Goal: Check status: Check status

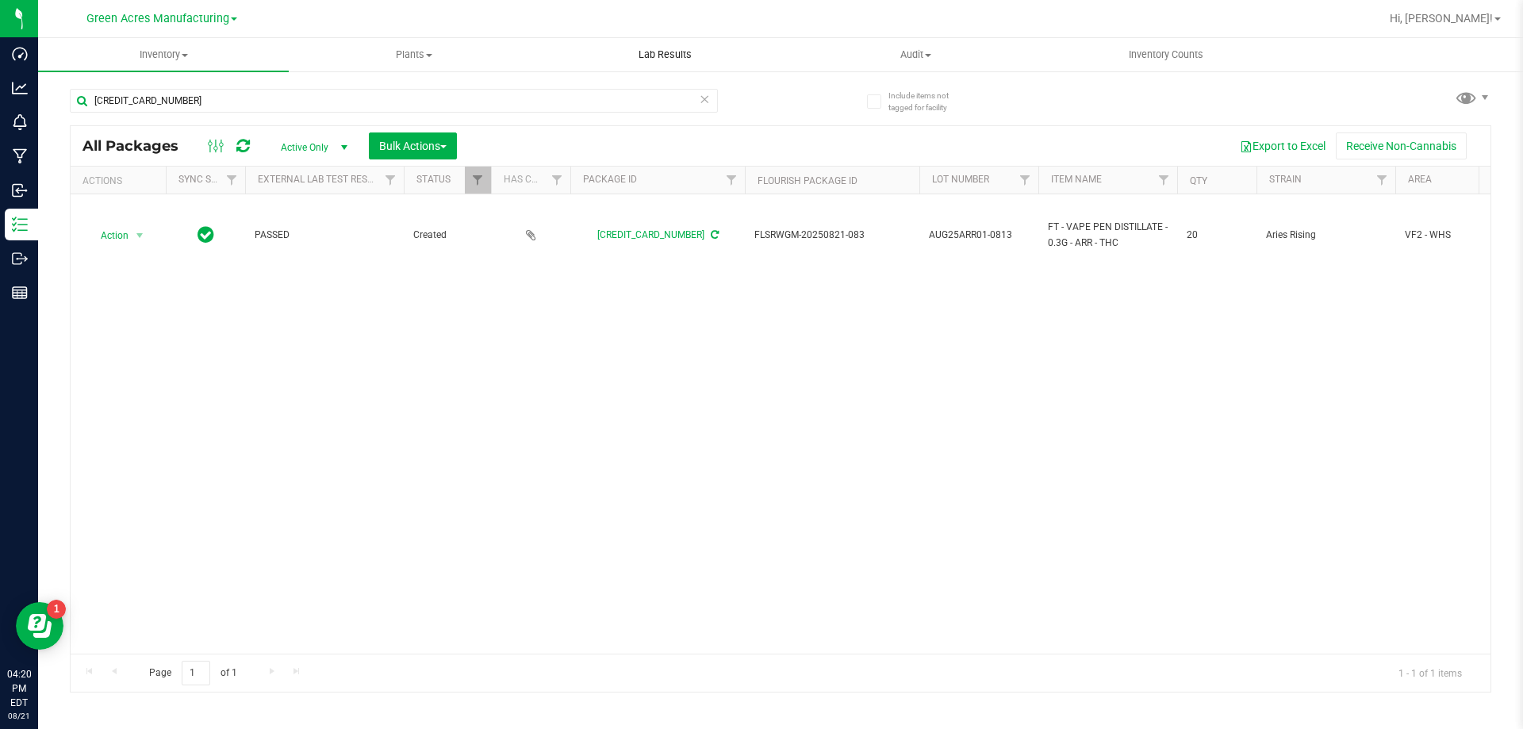
click at [696, 60] on span "Lab Results" at bounding box center [665, 55] width 96 height 14
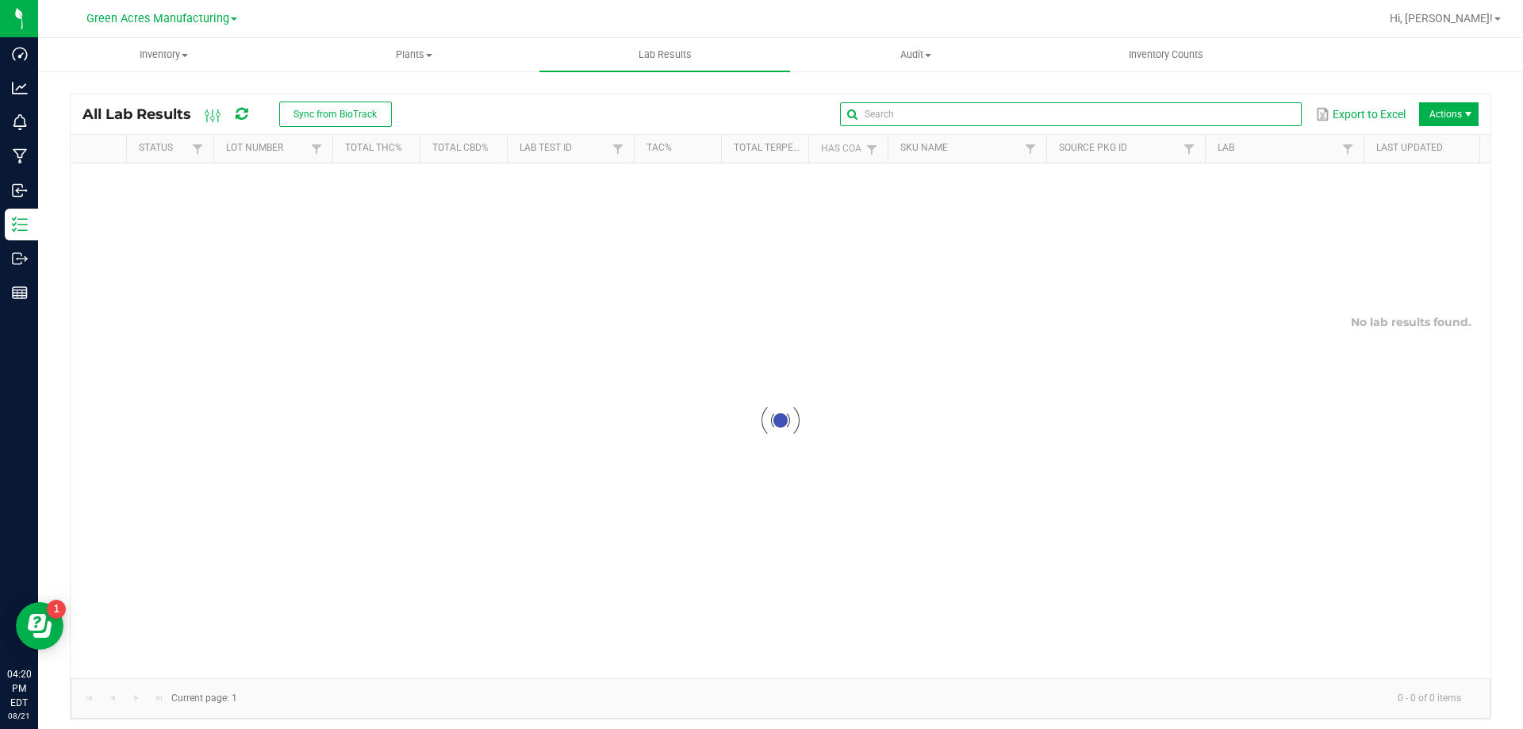
click at [1224, 117] on input "text" at bounding box center [1070, 114] width 461 height 24
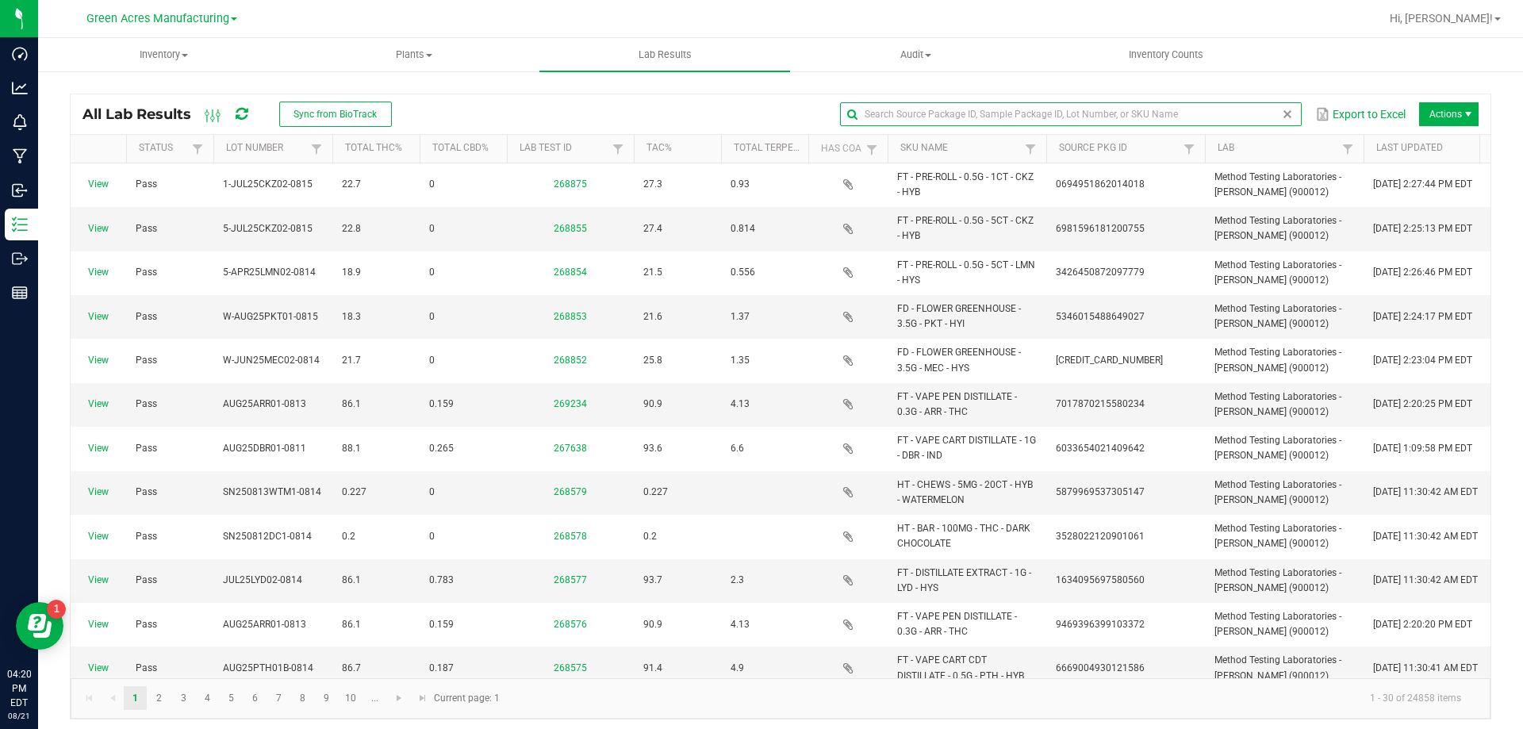
click at [1192, 124] on input "text" at bounding box center [1070, 114] width 461 height 24
click at [1184, 121] on input "text" at bounding box center [1070, 114] width 461 height 24
paste input "SN250805RE1-0812"
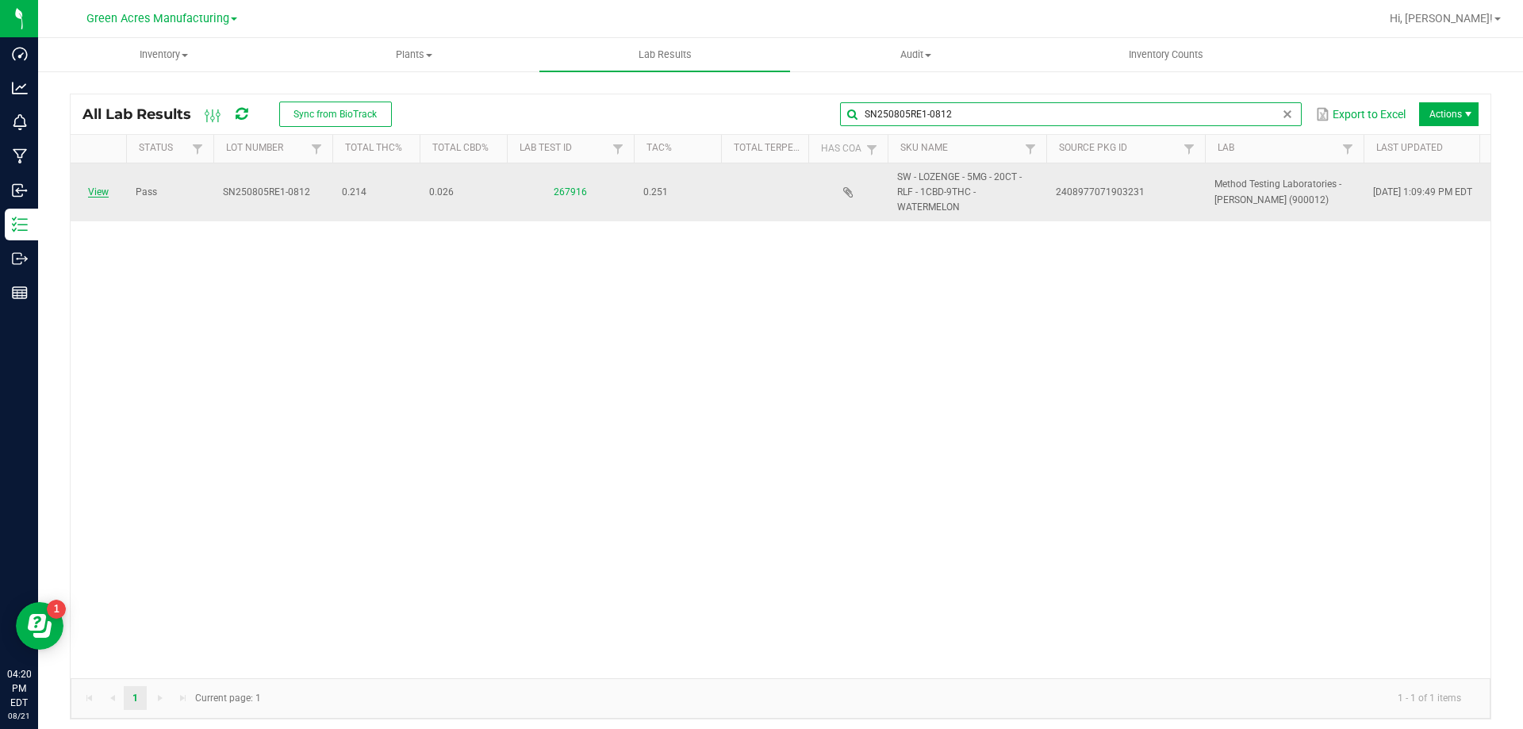
type input "SN250805RE1-0812"
click at [107, 187] on link "View" at bounding box center [98, 191] width 21 height 11
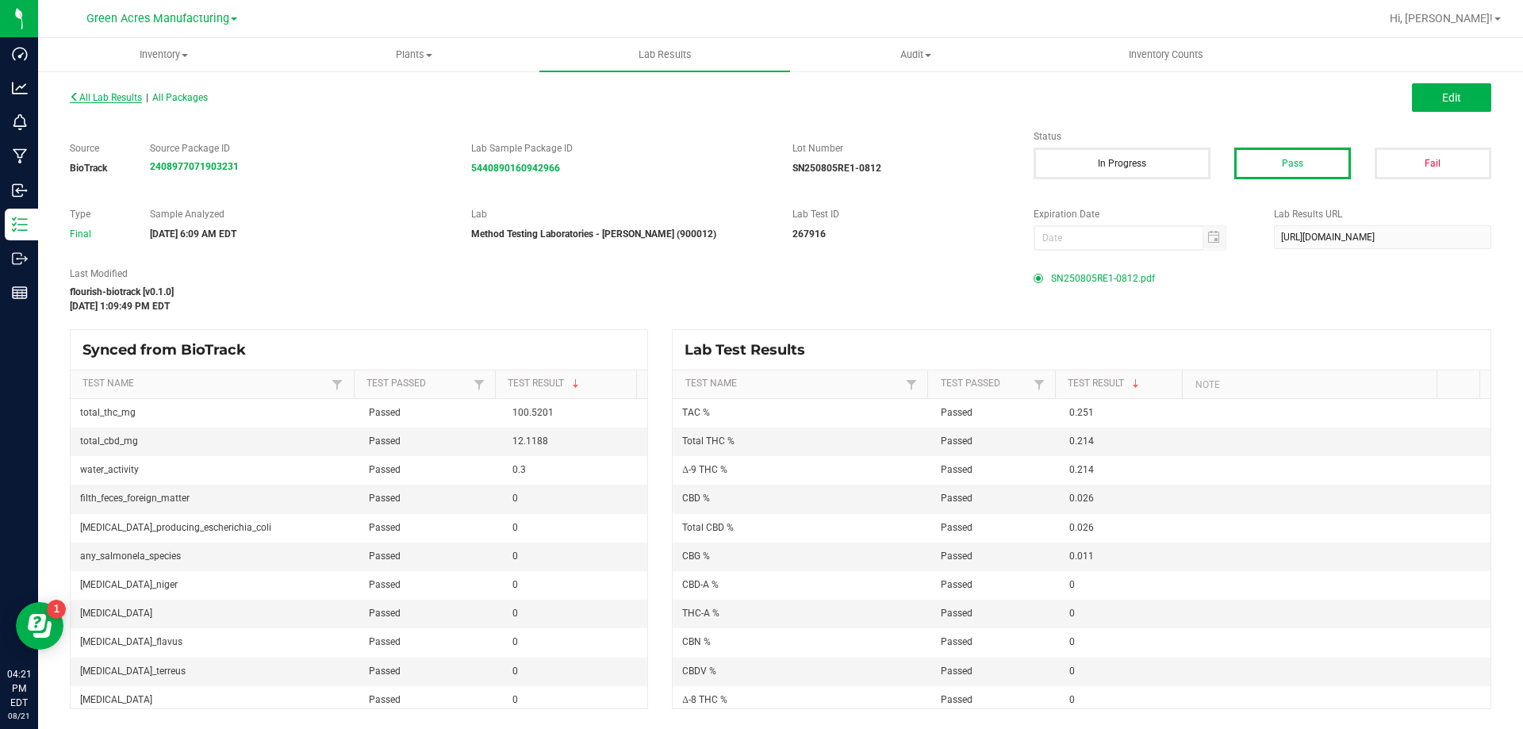
click at [113, 94] on span "All Lab Results" at bounding box center [106, 97] width 72 height 11
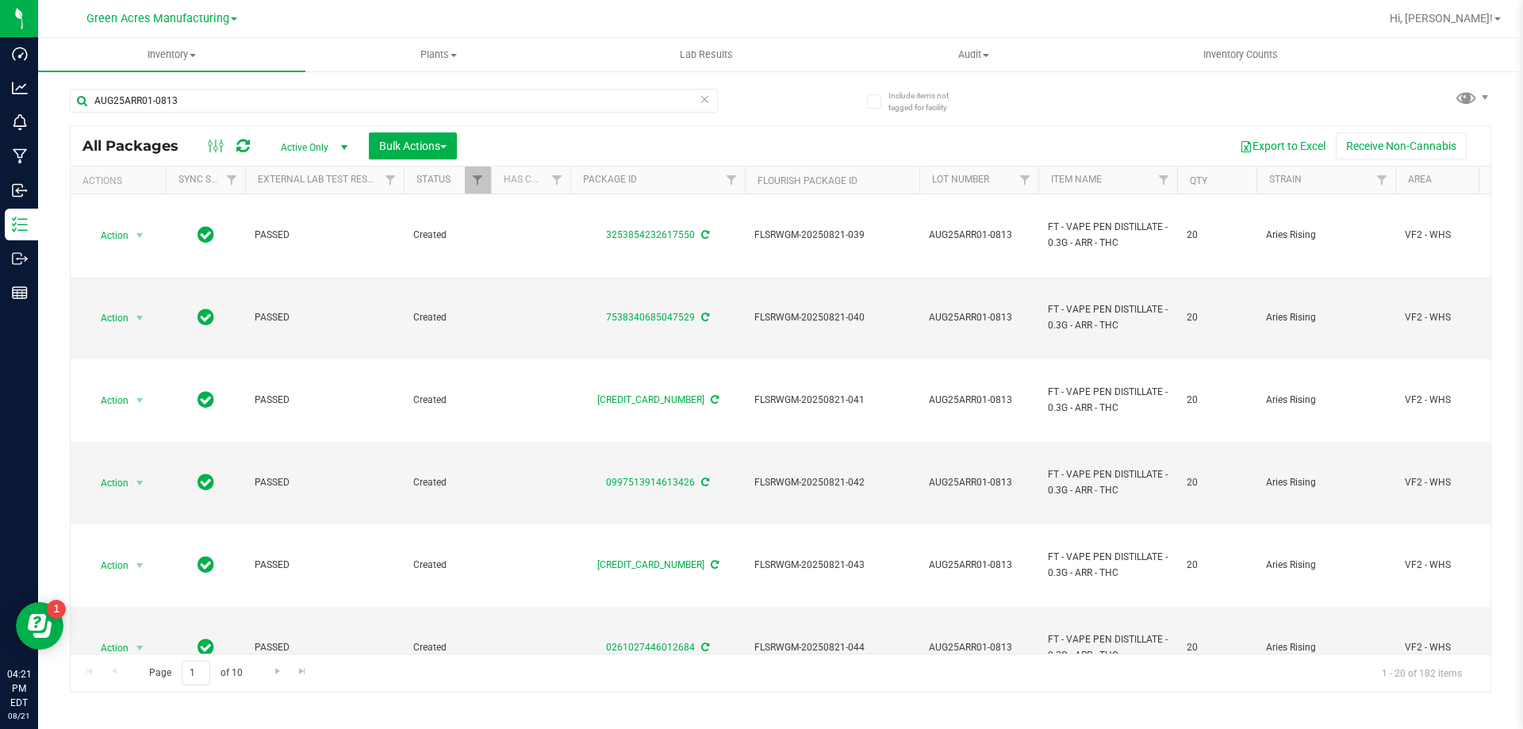
scroll to position [79, 0]
